Goal: Task Accomplishment & Management: Manage account settings

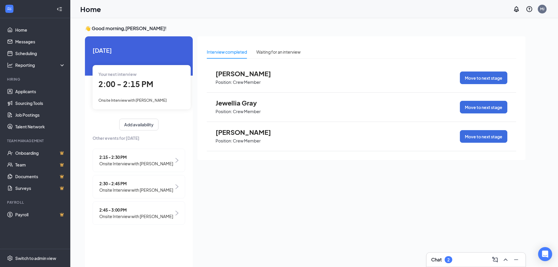
click at [175, 186] on div "2:30 - 2:45 PM Onsite Interview with Kylie McCormack" at bounding box center [139, 186] width 93 height 23
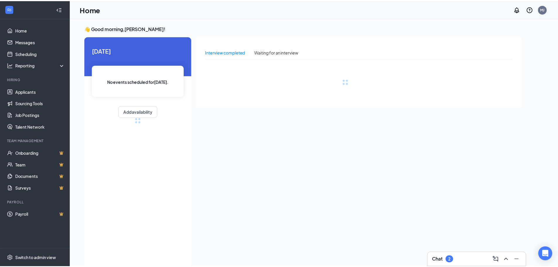
scroll to position [2, 0]
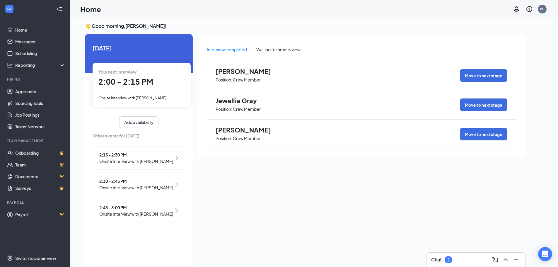
click at [455, 260] on div "Chat 2" at bounding box center [476, 259] width 90 height 9
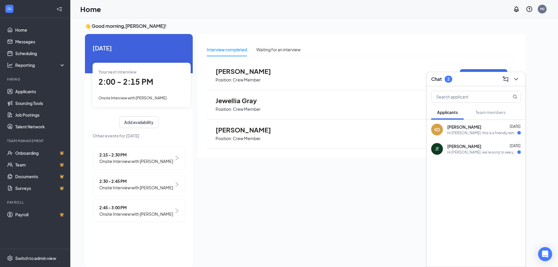
click at [463, 149] on span "[PERSON_NAME]" at bounding box center [464, 146] width 34 height 6
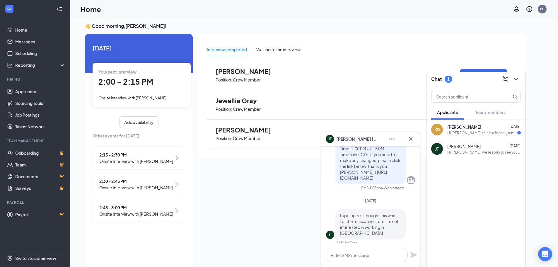
scroll to position [-264, 0]
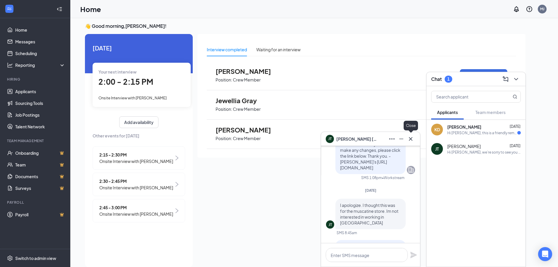
click at [410, 139] on icon "Cross" at bounding box center [410, 138] width 7 height 7
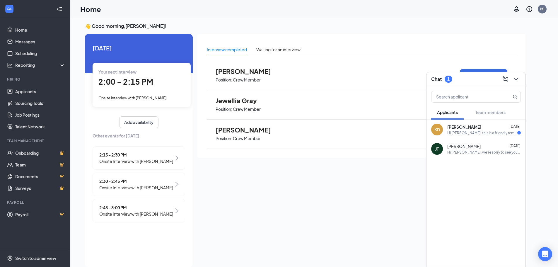
click at [463, 131] on div "Hi [PERSON_NAME], this is a friendly reminder. Your interview with [PERSON_NAME…" at bounding box center [482, 132] width 70 height 5
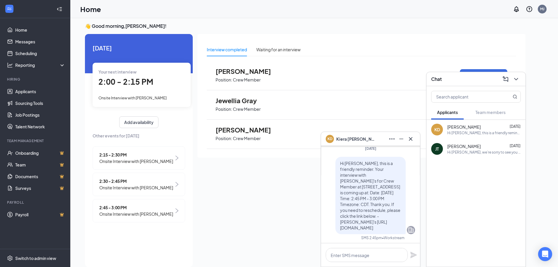
scroll to position [0, 0]
click at [174, 211] on div "2:45 - 3:00 PM Onsite Interview with [PERSON_NAME]" at bounding box center [139, 210] width 93 height 23
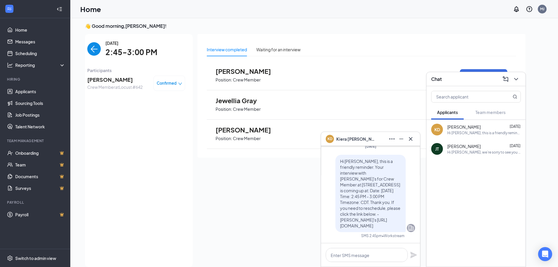
click at [172, 81] on span "Confirmed" at bounding box center [167, 83] width 20 height 6
click at [146, 130] on span "Cancel" at bounding box center [144, 130] width 14 height 6
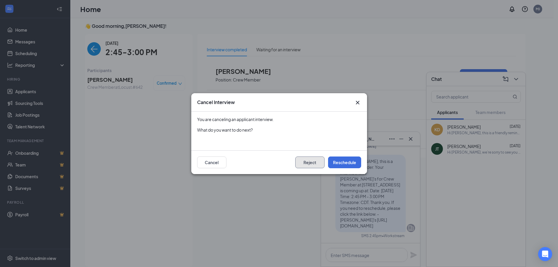
click at [304, 160] on button "Reject" at bounding box center [309, 162] width 29 height 12
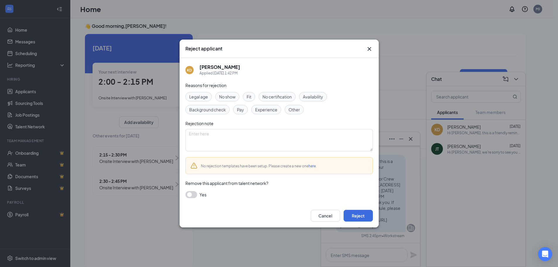
click at [192, 195] on button "button" at bounding box center [191, 194] width 12 height 7
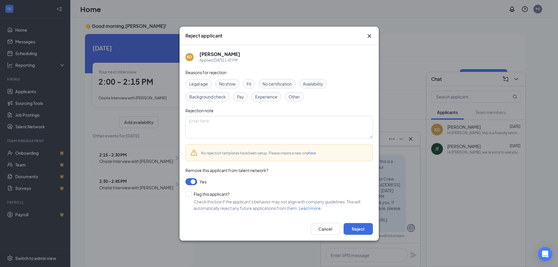
click at [192, 179] on button "button" at bounding box center [191, 181] width 12 height 7
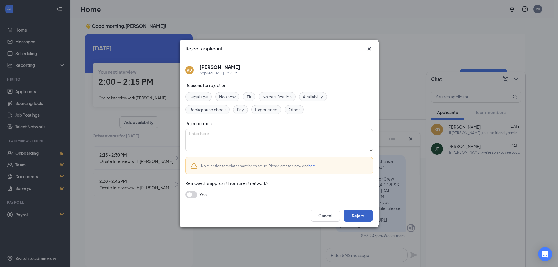
click at [361, 215] on button "Reject" at bounding box center [358, 216] width 29 height 12
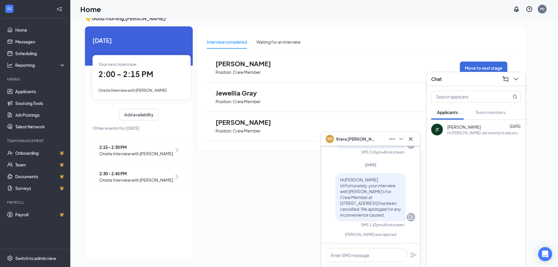
scroll to position [12, 0]
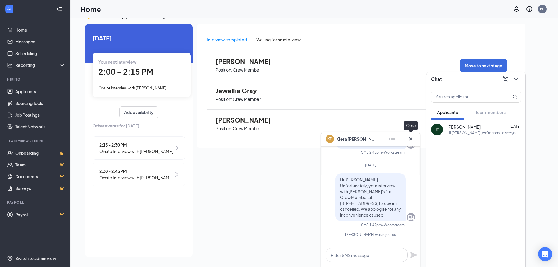
click at [411, 138] on icon "Cross" at bounding box center [410, 138] width 7 height 7
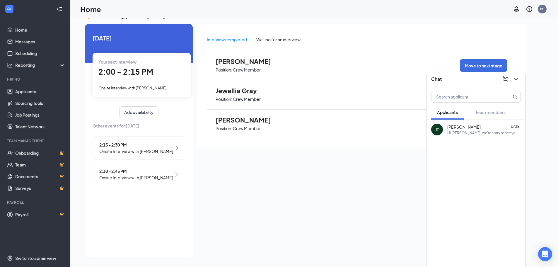
click at [463, 81] on div "Chat" at bounding box center [476, 78] width 90 height 9
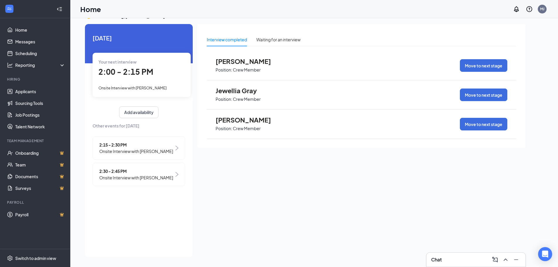
click at [471, 256] on div "Chat" at bounding box center [476, 259] width 90 height 9
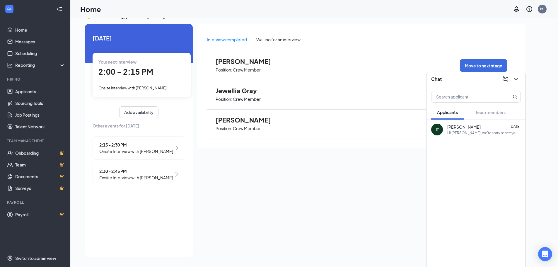
click at [471, 76] on div "Chat" at bounding box center [476, 78] width 90 height 9
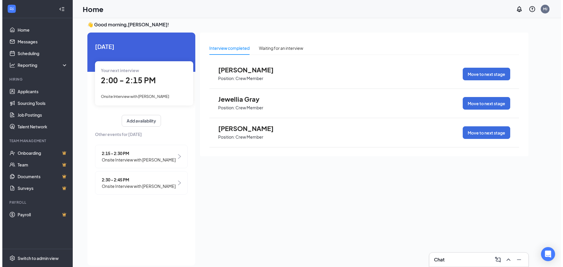
scroll to position [0, 0]
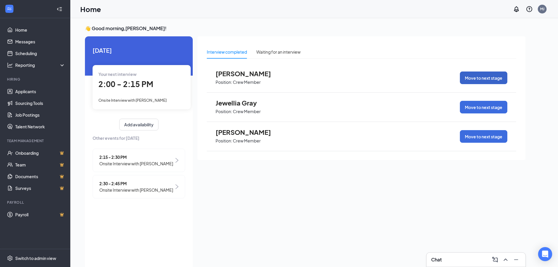
click at [487, 76] on button "Move to next stage" at bounding box center [483, 78] width 47 height 13
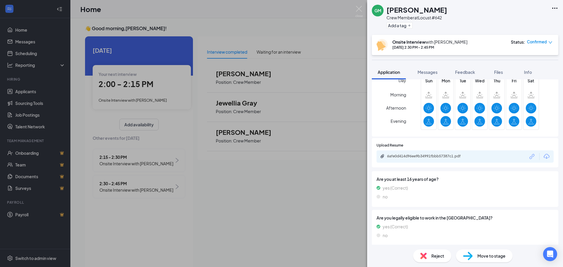
scroll to position [186, 0]
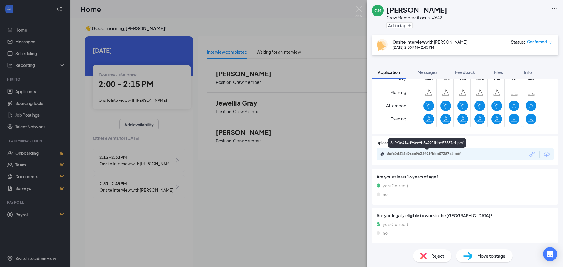
click at [470, 154] on div "6afe0d414d96ee9b34991fbbb57387c1.pdf" at bounding box center [427, 154] width 95 height 5
click at [251, 197] on div "GM [PERSON_NAME] Crew Member at Locust #642 Add a tag Onsite Interview with [PE…" at bounding box center [281, 133] width 563 height 267
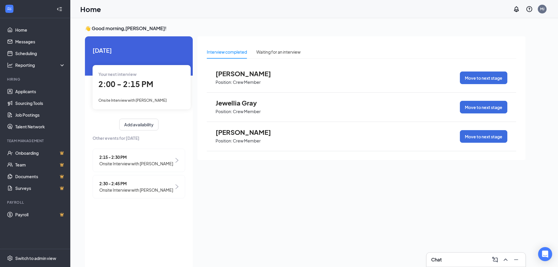
click at [238, 71] on span "[PERSON_NAME]" at bounding box center [248, 74] width 64 height 8
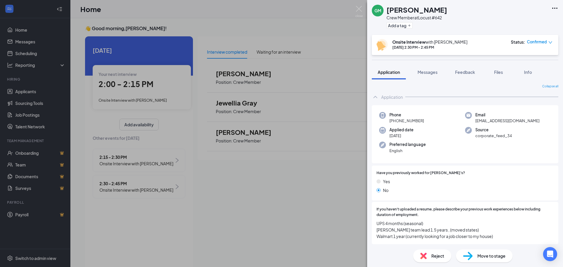
click at [491, 123] on span "[EMAIL_ADDRESS][DOMAIN_NAME]" at bounding box center [507, 121] width 64 height 6
copy span "[EMAIL_ADDRESS][DOMAIN_NAME]"
